Goal: Transaction & Acquisition: Obtain resource

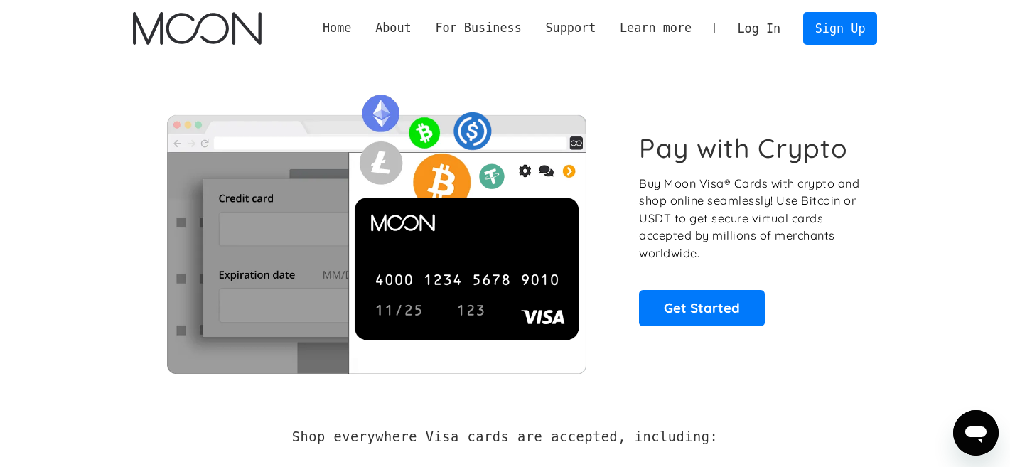
click at [766, 33] on link "Log In" at bounding box center [759, 28] width 67 height 31
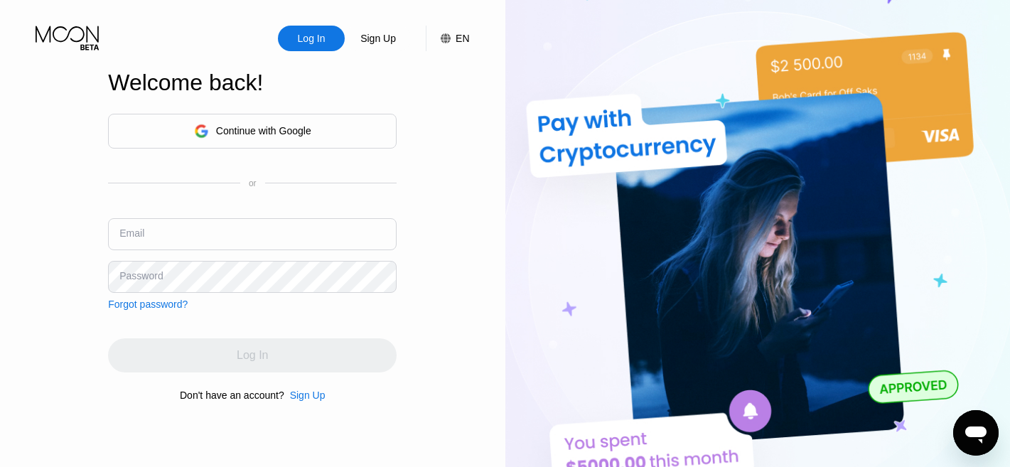
click at [183, 234] on input "text" at bounding box center [252, 234] width 289 height 32
click at [148, 240] on input "[EMAIL_ADDRESS][DOMAIN_NAME]" at bounding box center [252, 234] width 289 height 32
type input "[EMAIL_ADDRESS][DOMAIN_NAME]"
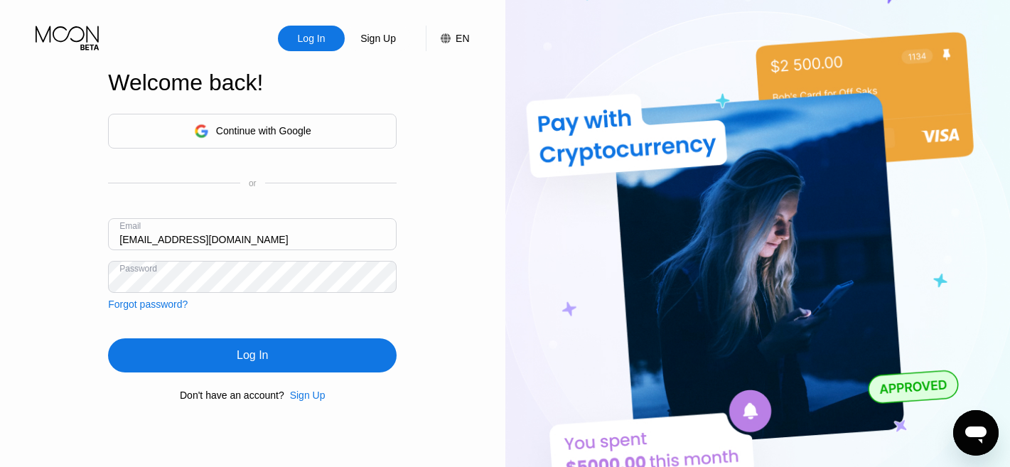
click at [267, 360] on div "Log In" at bounding box center [252, 355] width 31 height 14
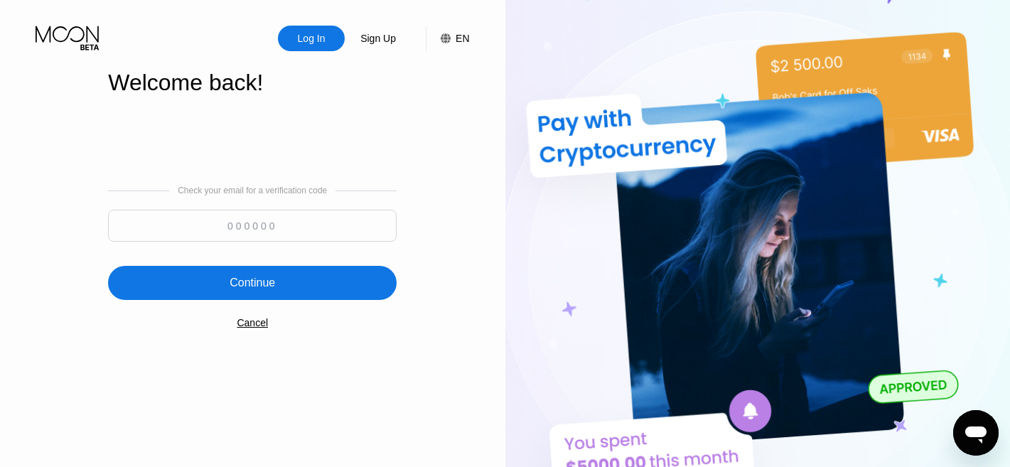
click at [230, 229] on input at bounding box center [252, 226] width 289 height 32
paste input "681214"
type input "681214"
click at [251, 289] on div "Continue" at bounding box center [252, 283] width 45 height 14
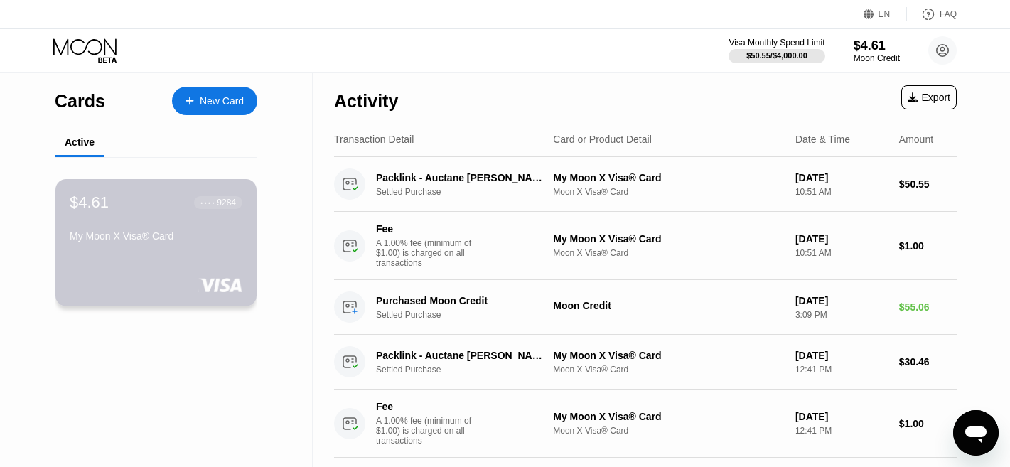
click at [124, 233] on div "My Moon X Visa® Card" at bounding box center [156, 235] width 173 height 11
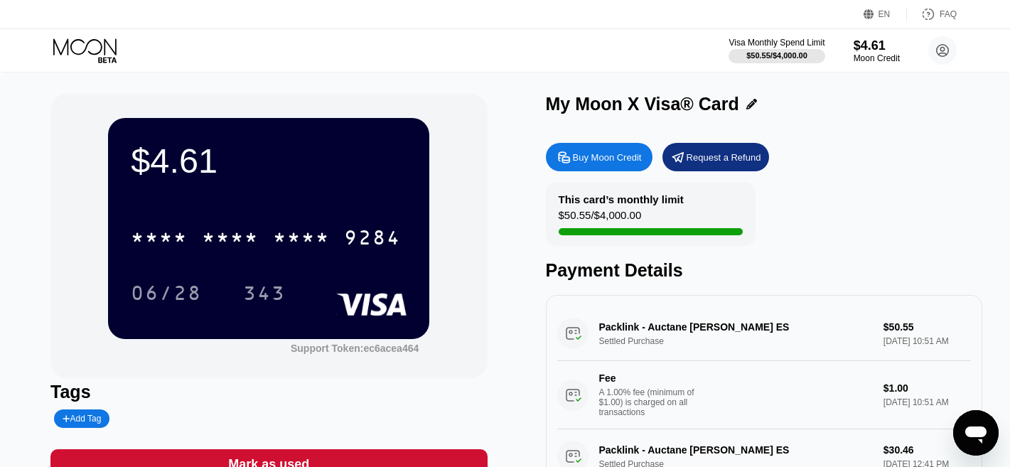
click at [623, 166] on div "Buy Moon Credit" at bounding box center [599, 157] width 107 height 28
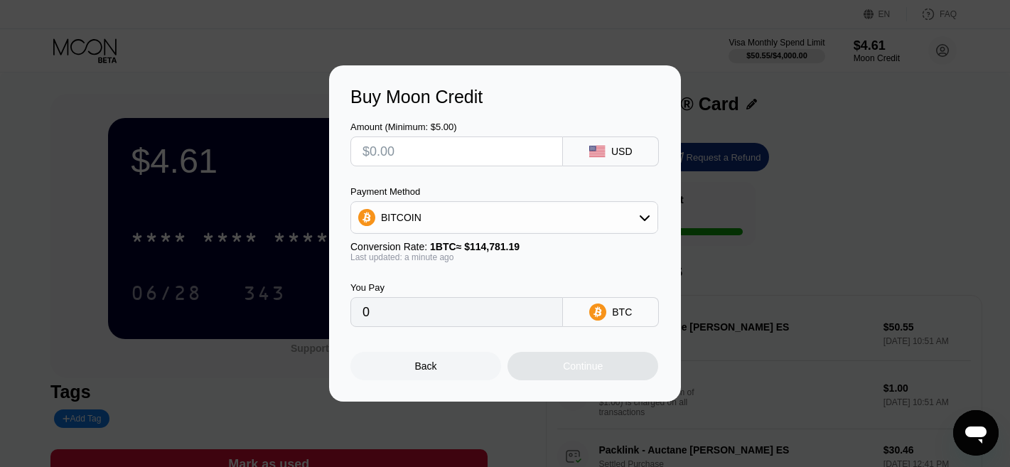
click at [409, 151] on input "text" at bounding box center [457, 151] width 188 height 28
type input "$55"
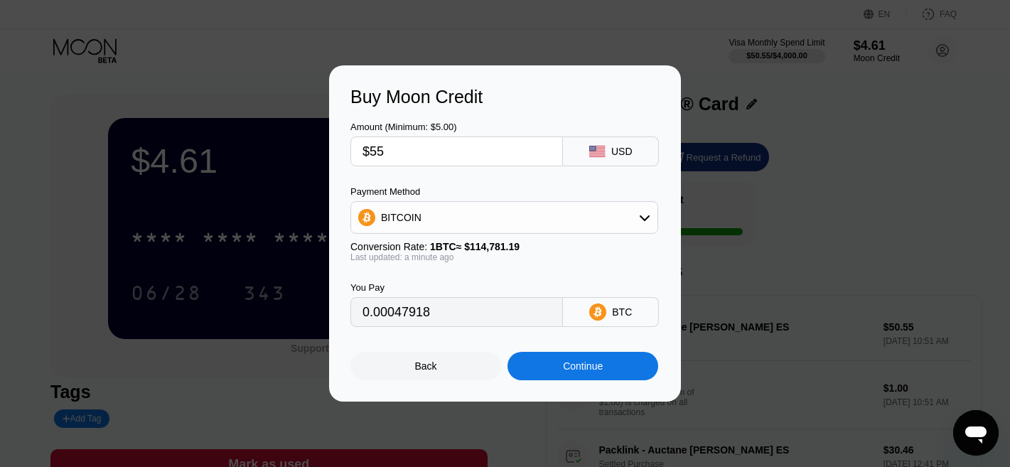
type input "0.00047918"
type input "$55"
click at [433, 307] on input "0.00047918" at bounding box center [457, 312] width 188 height 28
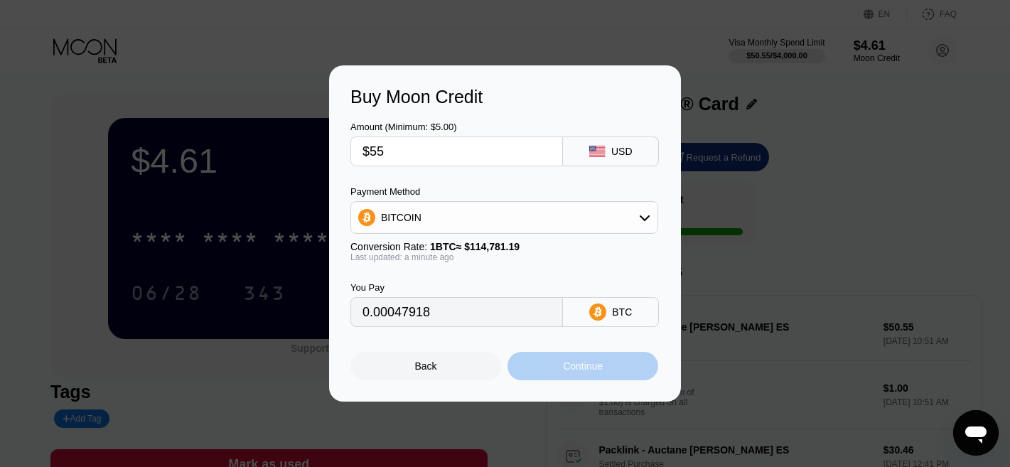
click at [592, 370] on div "Continue" at bounding box center [583, 365] width 40 height 11
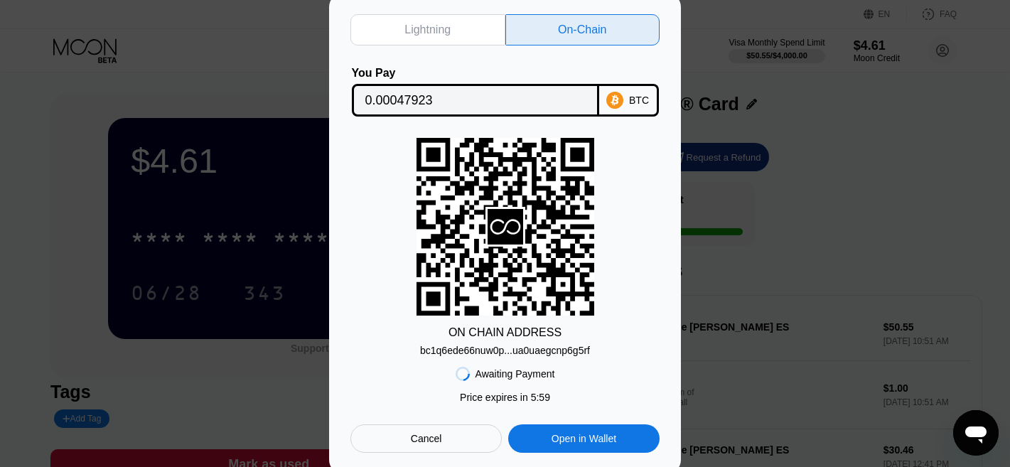
click at [430, 335] on div "ON CHAIN ADDRESS bc1q6ede66nuw0p...ua0uaegcnp6g5rf" at bounding box center [504, 247] width 309 height 218
click at [453, 351] on div "bc1q6ede66nuw0p...ua0uaegcnp6g5rf" at bounding box center [505, 350] width 170 height 11
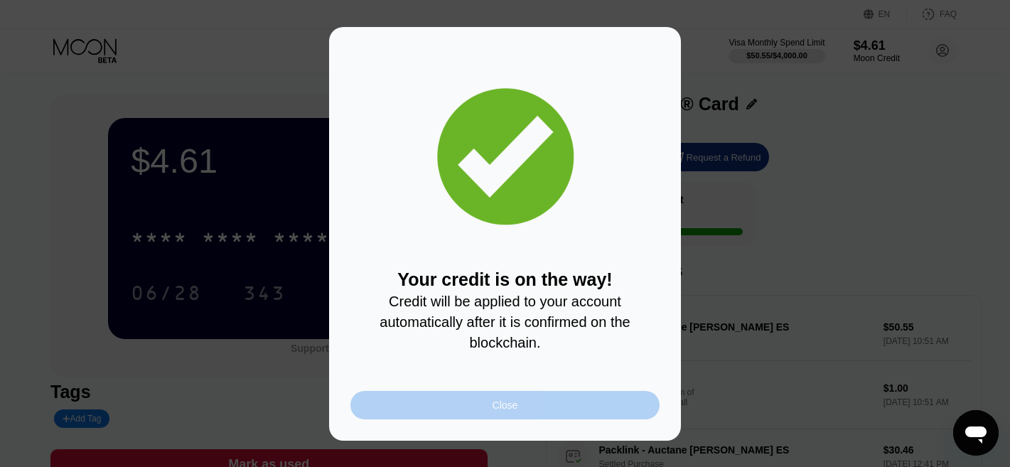
click at [491, 405] on div "Close" at bounding box center [504, 405] width 309 height 28
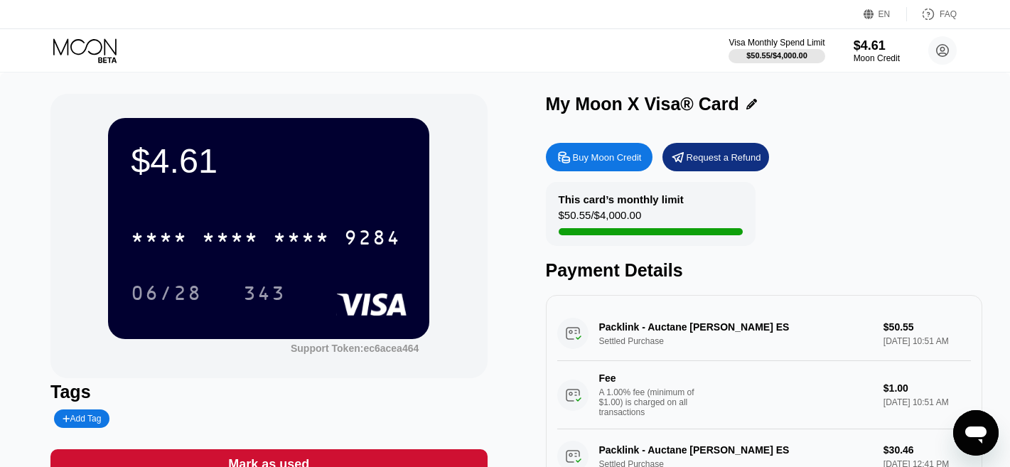
click at [362, 57] on div "Visa Monthly Spend Limit $50.55 / $4,000.00 $4.61 Moon Credit [EMAIL_ADDRESS][D…" at bounding box center [505, 50] width 1010 height 43
click at [868, 43] on div "$4.61" at bounding box center [877, 45] width 48 height 15
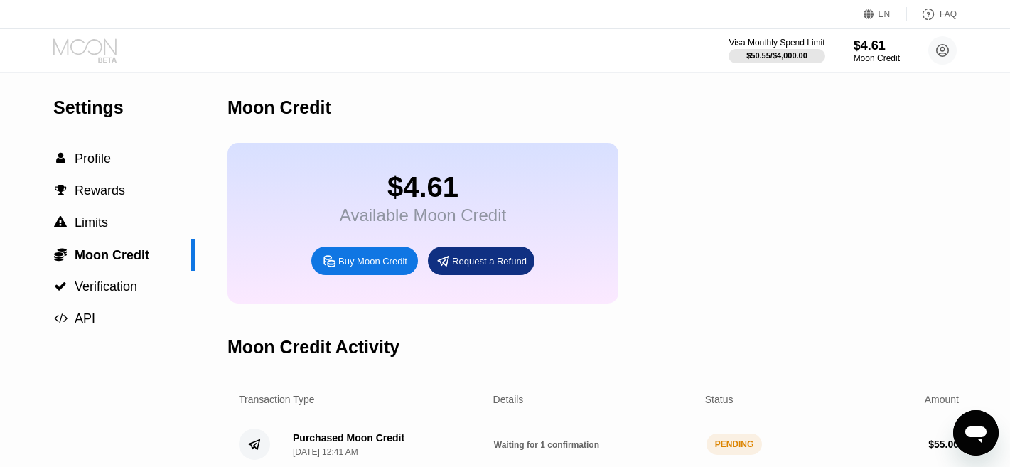
click at [102, 52] on icon at bounding box center [86, 50] width 66 height 25
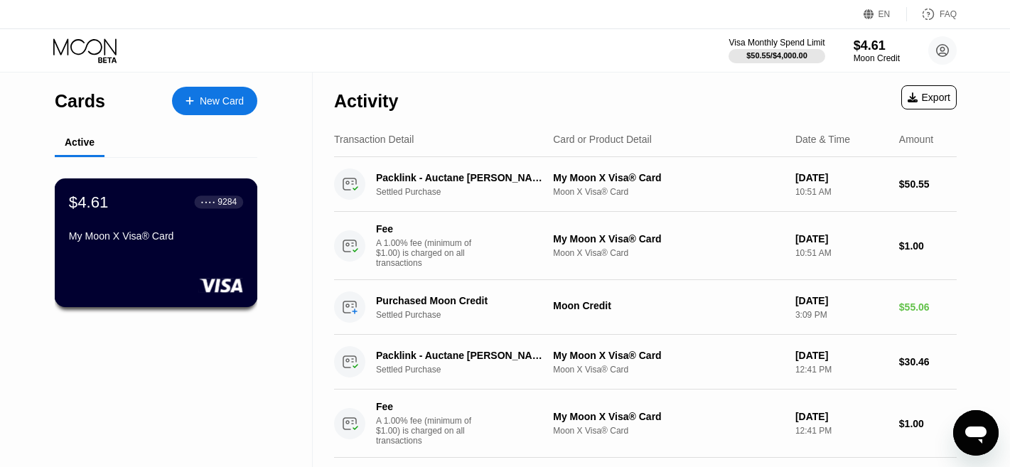
click at [122, 222] on div "$4.61 ● ● ● ● 9284 My Moon X Visa® Card" at bounding box center [156, 220] width 174 height 55
